Goal: Information Seeking & Learning: Learn about a topic

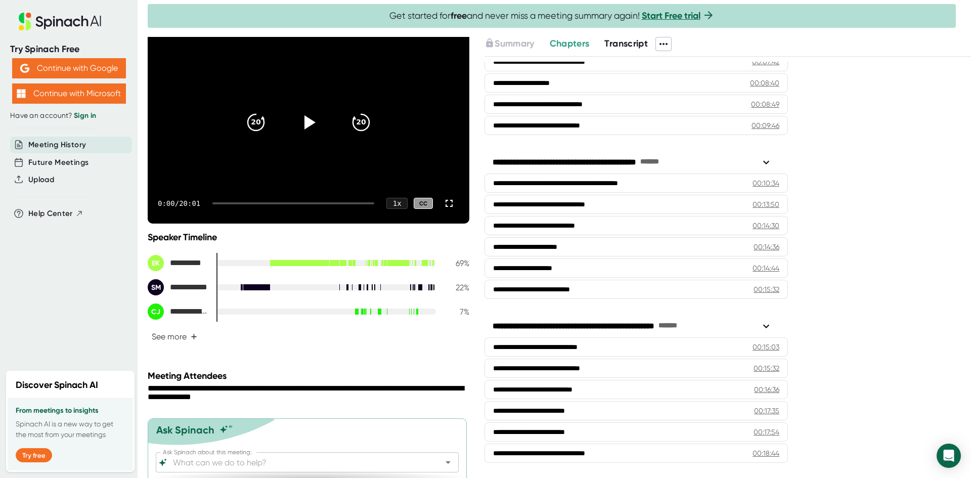
scroll to position [51, 0]
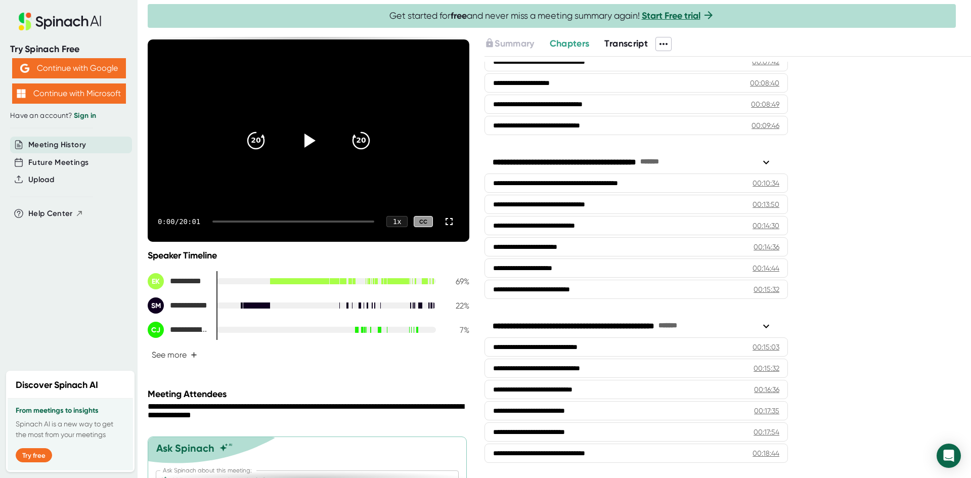
click at [366, 280] on div at bounding box center [366, 281] width 0 height 7
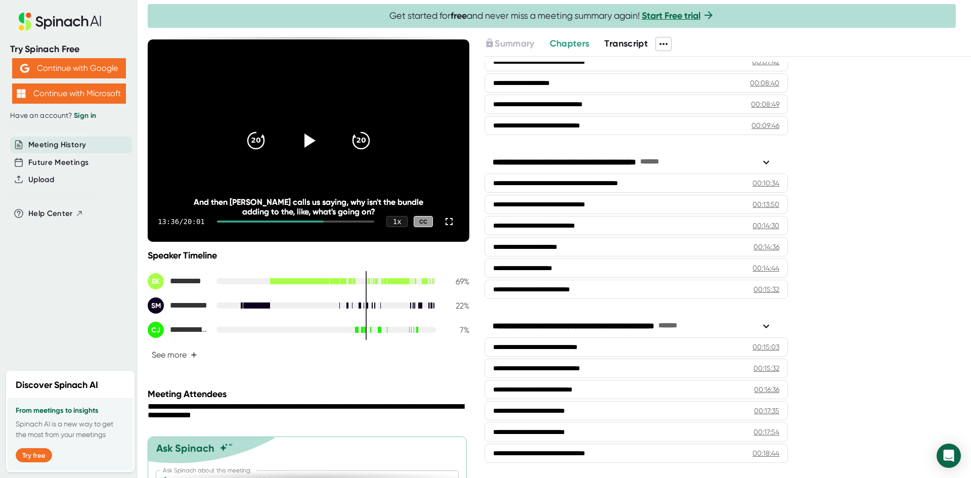
click at [280, 281] on div at bounding box center [280, 281] width 1 height 7
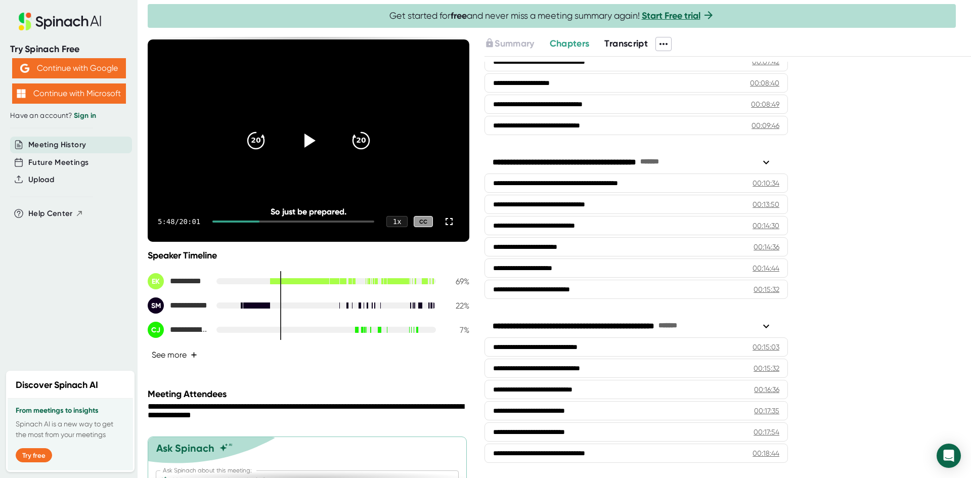
click at [184, 357] on button "See more +" at bounding box center [175, 355] width 54 height 18
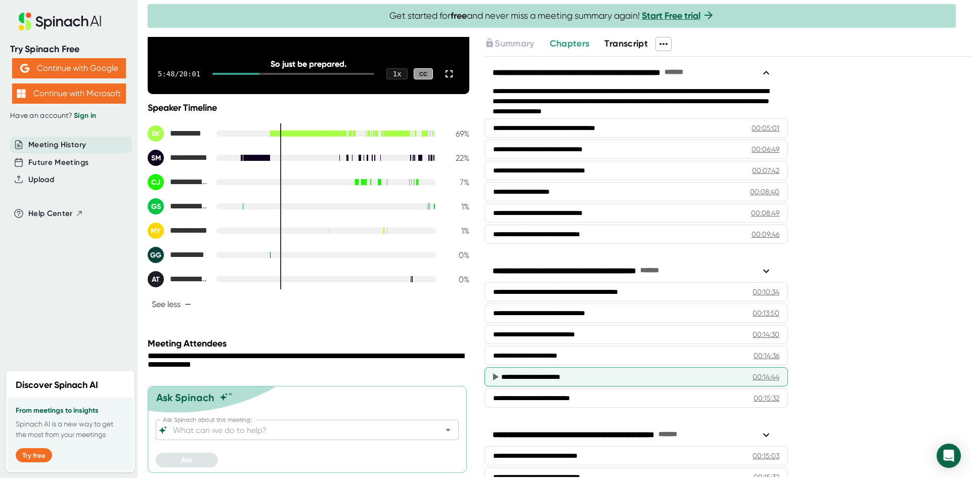
scroll to position [0, 0]
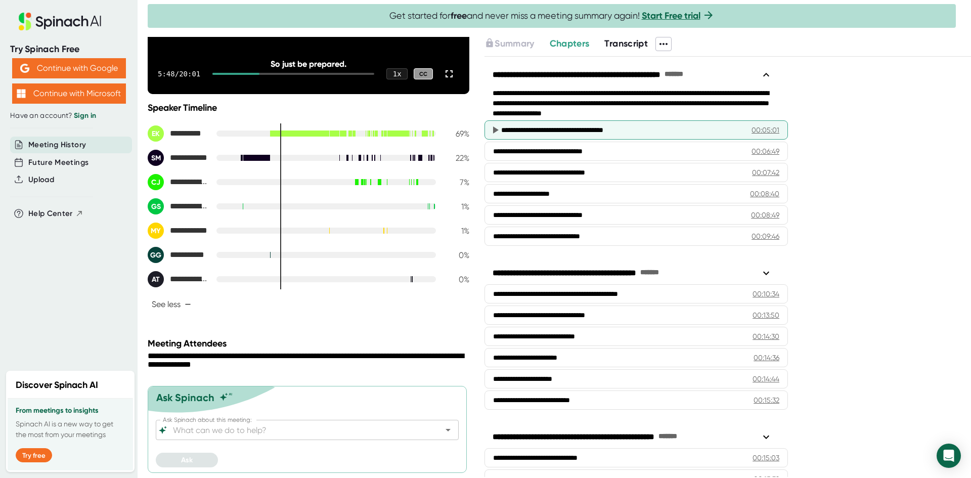
click at [560, 137] on div "**********" at bounding box center [637, 129] width 304 height 19
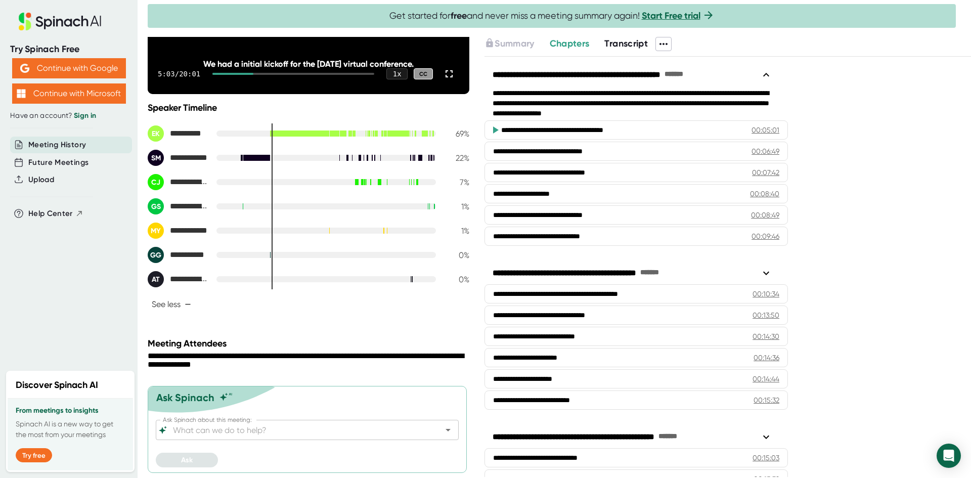
click at [491, 130] on icon at bounding box center [495, 130] width 12 height 12
